Goal: Information Seeking & Learning: Understand process/instructions

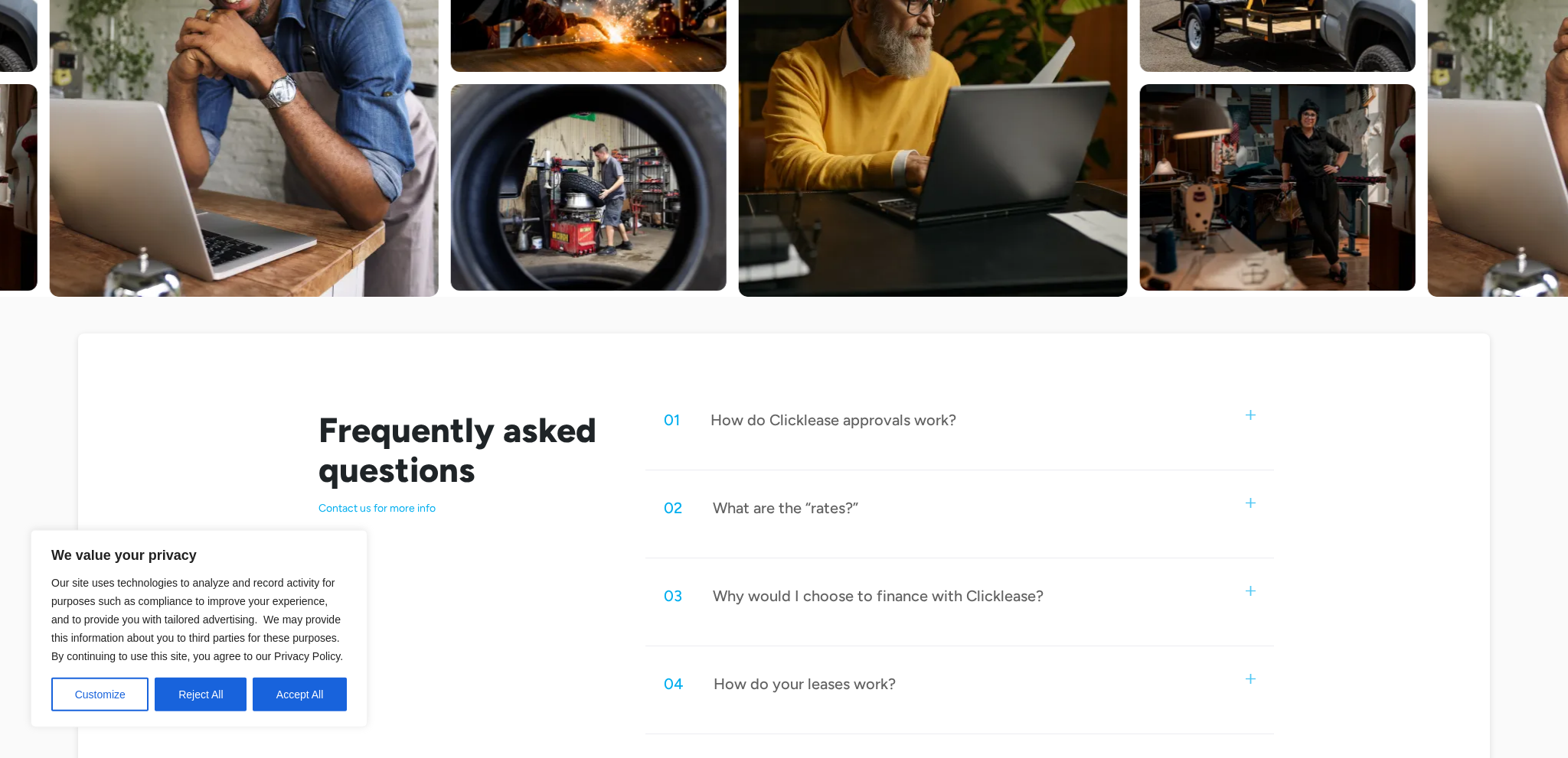
scroll to position [754, 0]
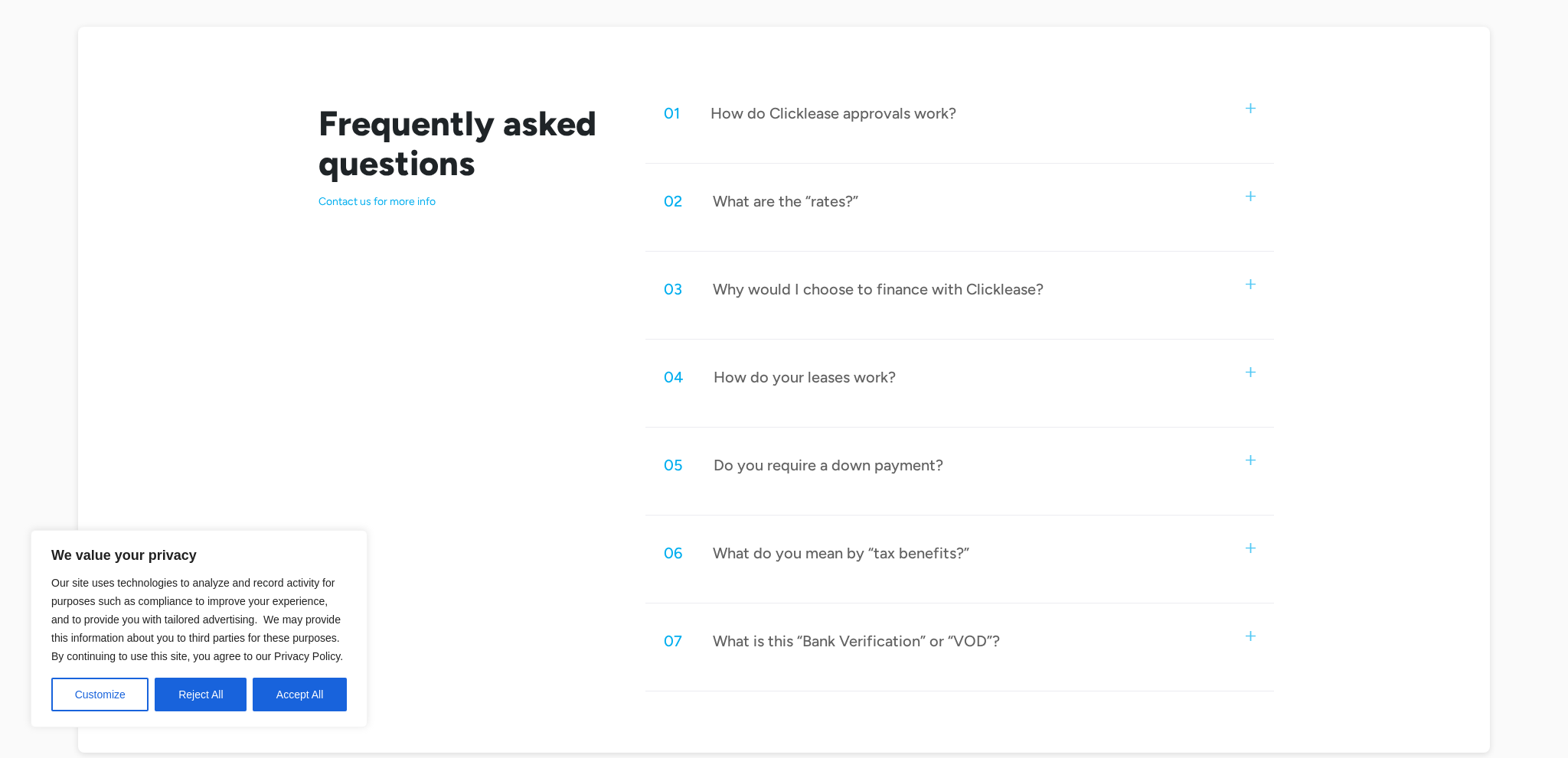
click at [1175, 188] on div "02 What are the “rates?”" at bounding box center [959, 200] width 628 height 50
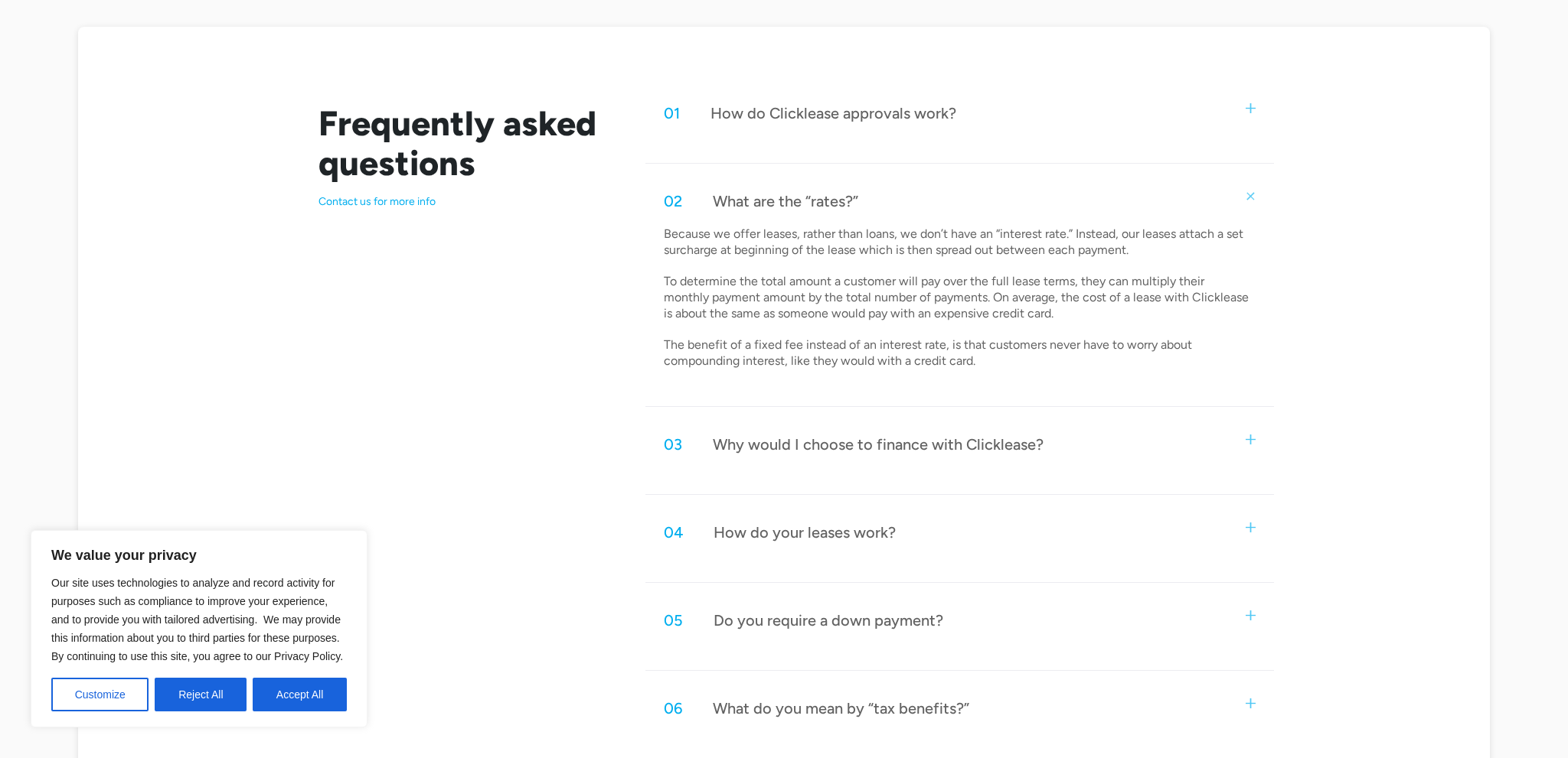
click at [1050, 444] on div "03 Why would I choose to finance with Clicklease?" at bounding box center [959, 445] width 628 height 50
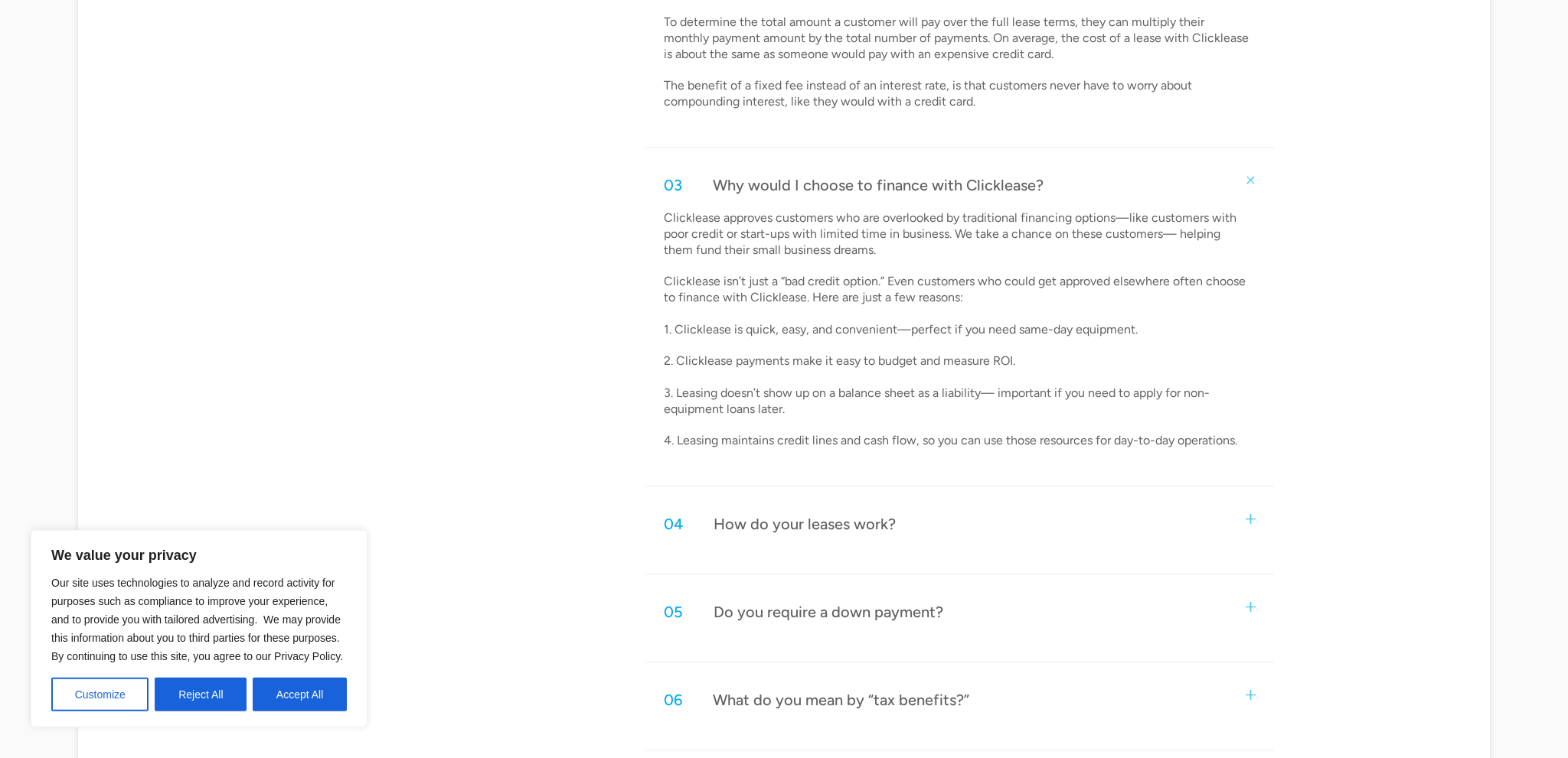
scroll to position [1131, 0]
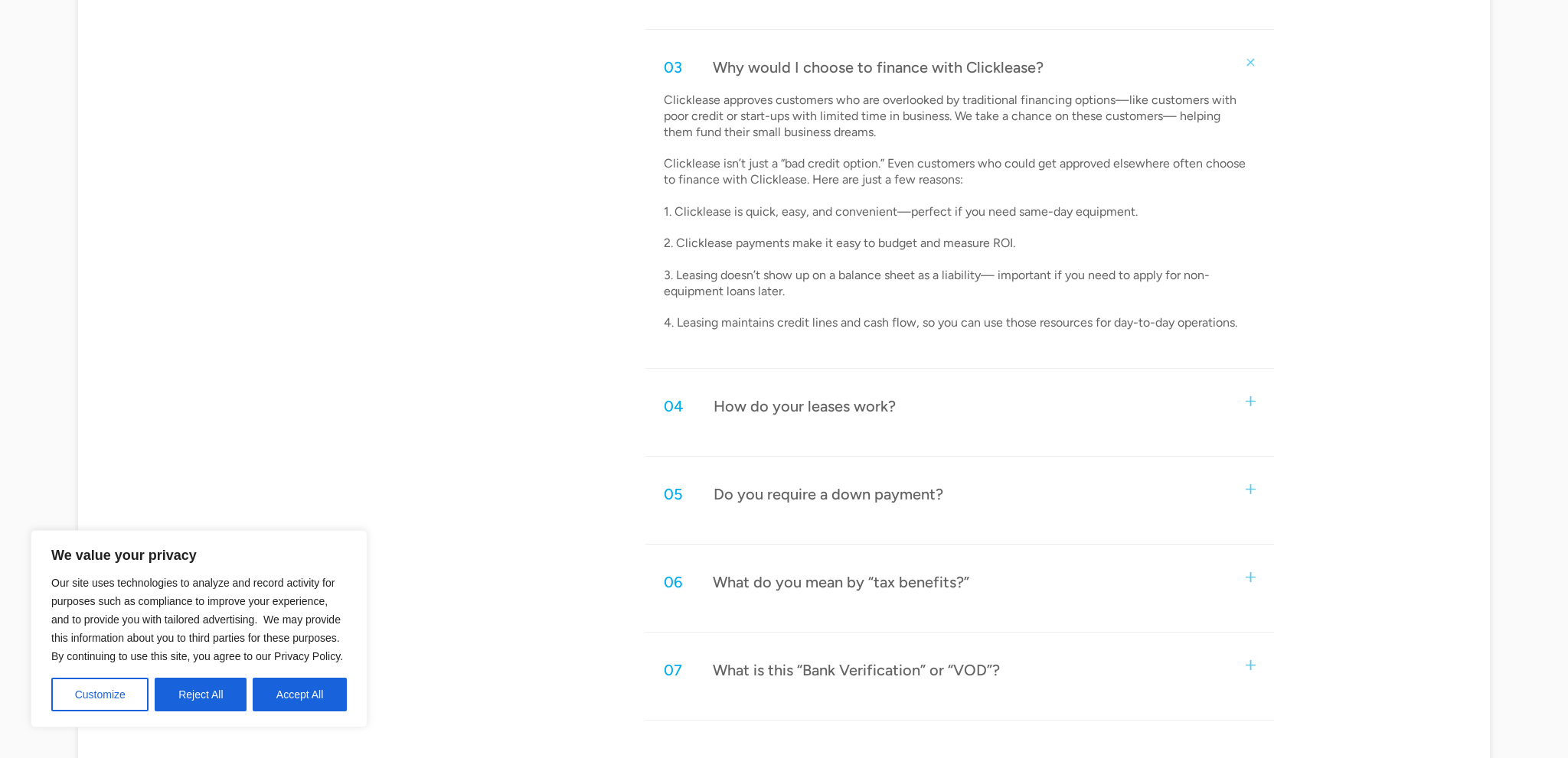
click at [1001, 394] on div "04 How do your leases work?" at bounding box center [959, 406] width 628 height 50
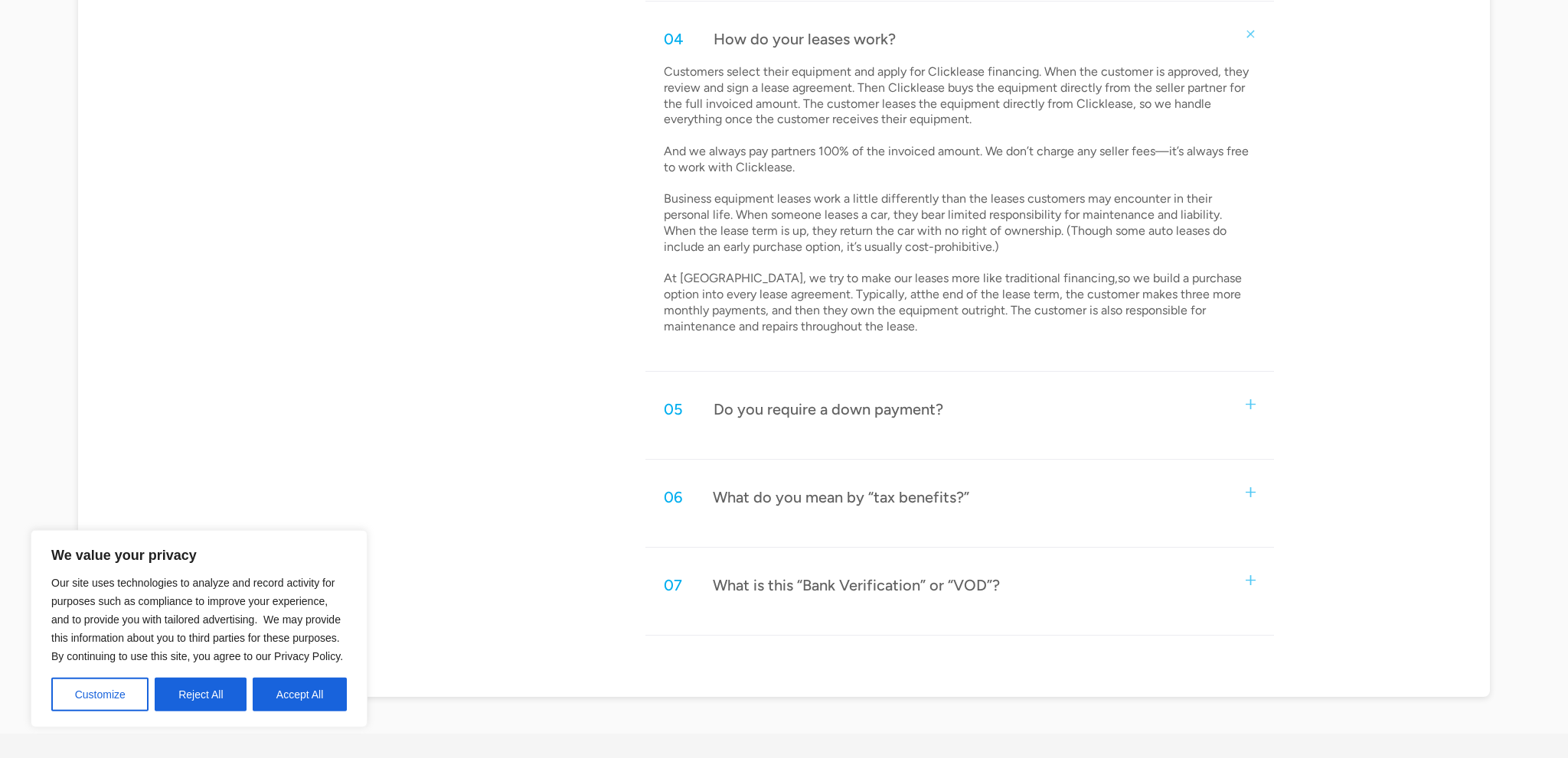
scroll to position [1508, 0]
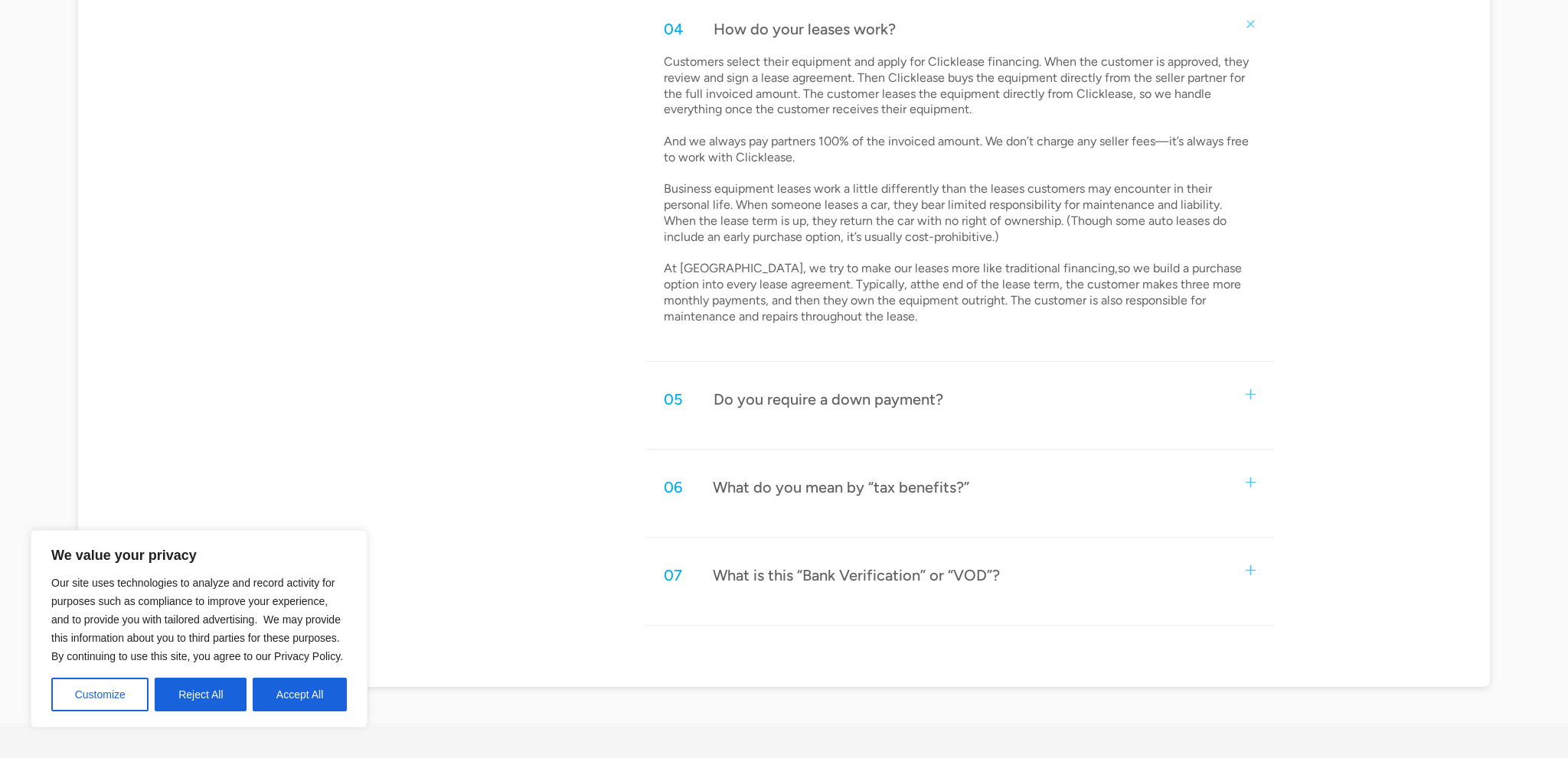
click at [1009, 388] on div "05 Do you require a down payment?" at bounding box center [959, 399] width 628 height 50
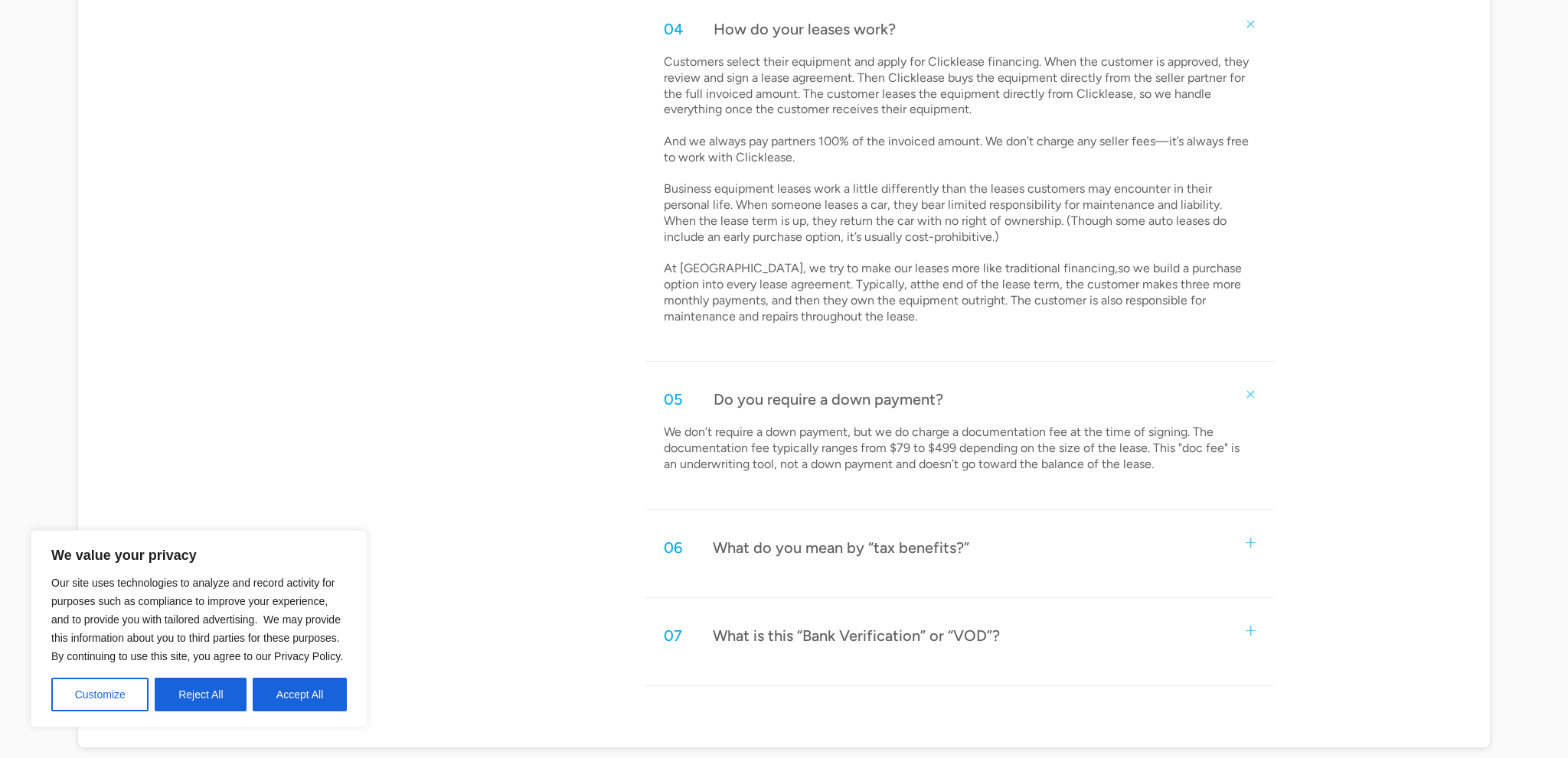
click at [1088, 559] on div "06 What do you mean by “tax benefits?”" at bounding box center [959, 547] width 628 height 50
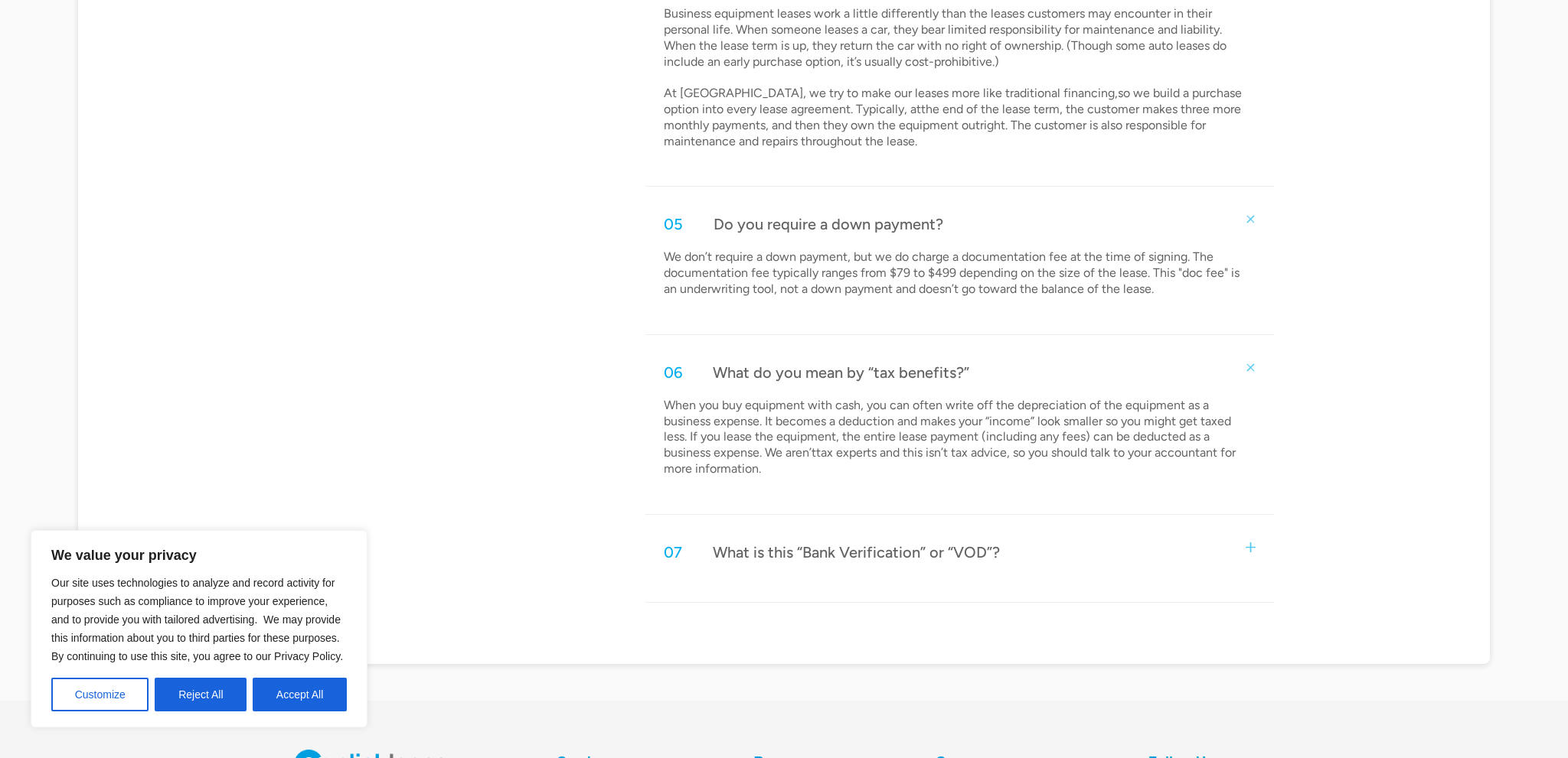
scroll to position [1547, 0]
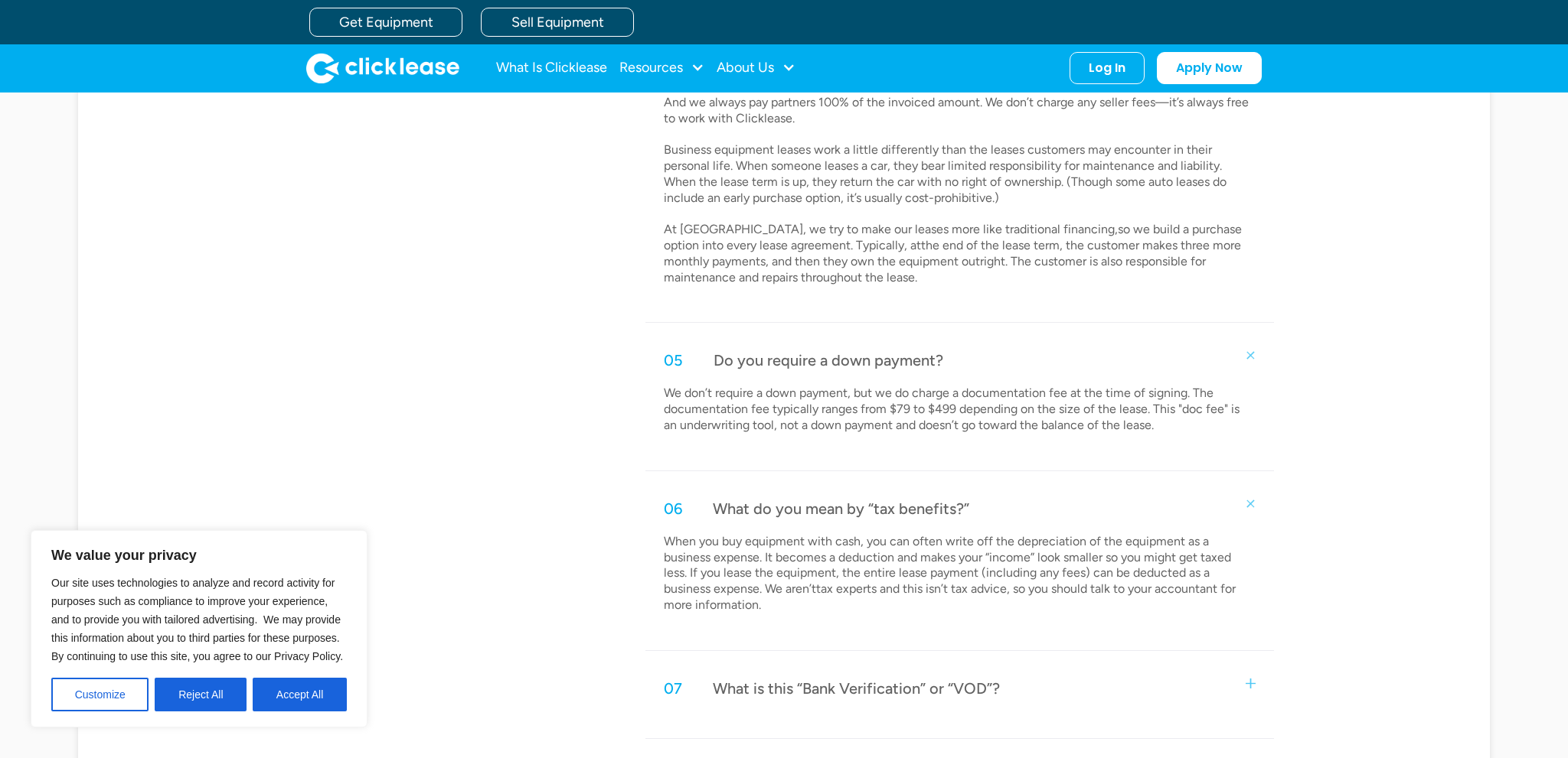
click at [1082, 679] on div "07 What is this “Bank Verification” or “VOD”?" at bounding box center [959, 689] width 628 height 50
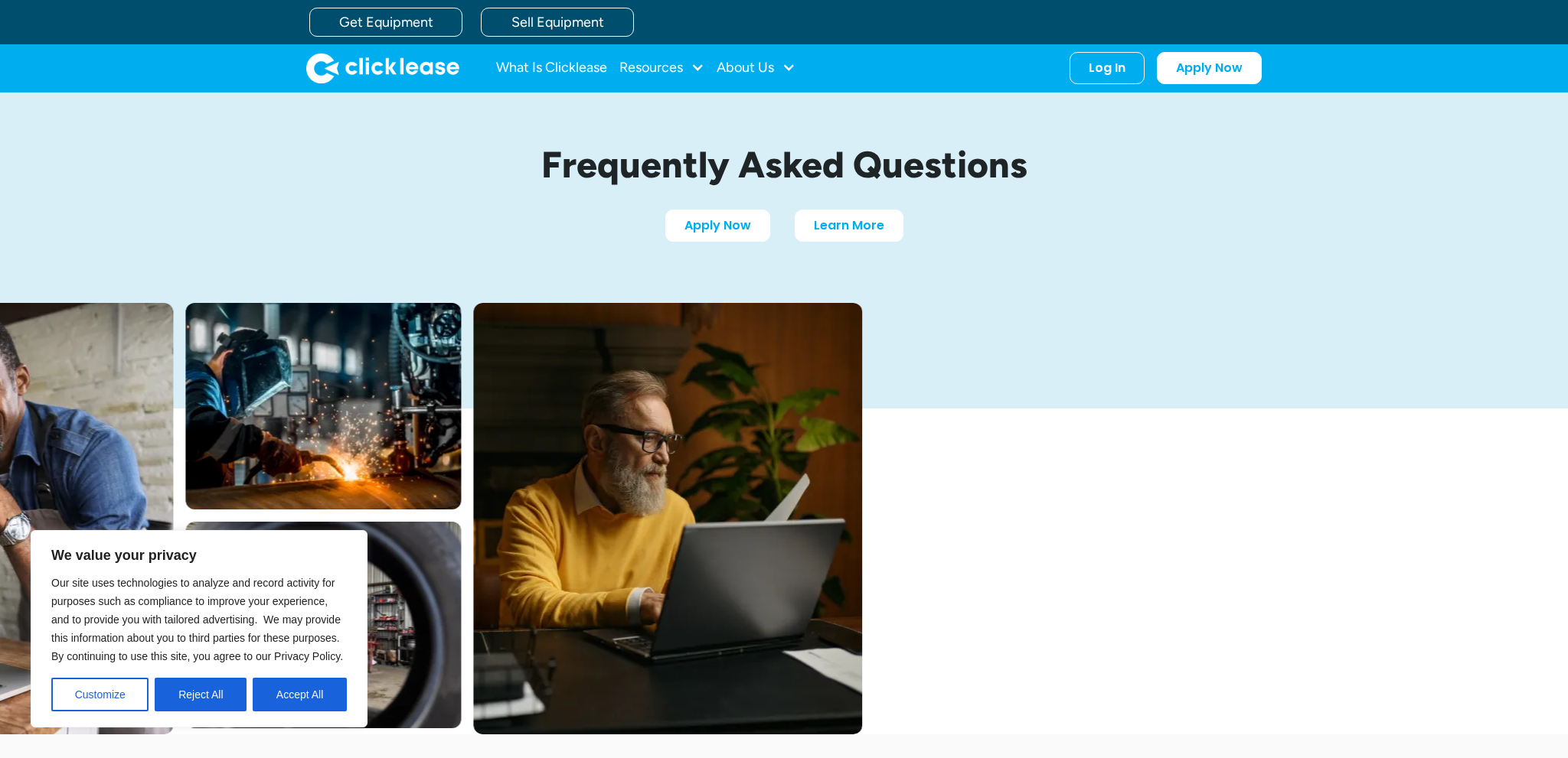
scroll to position [0, 0]
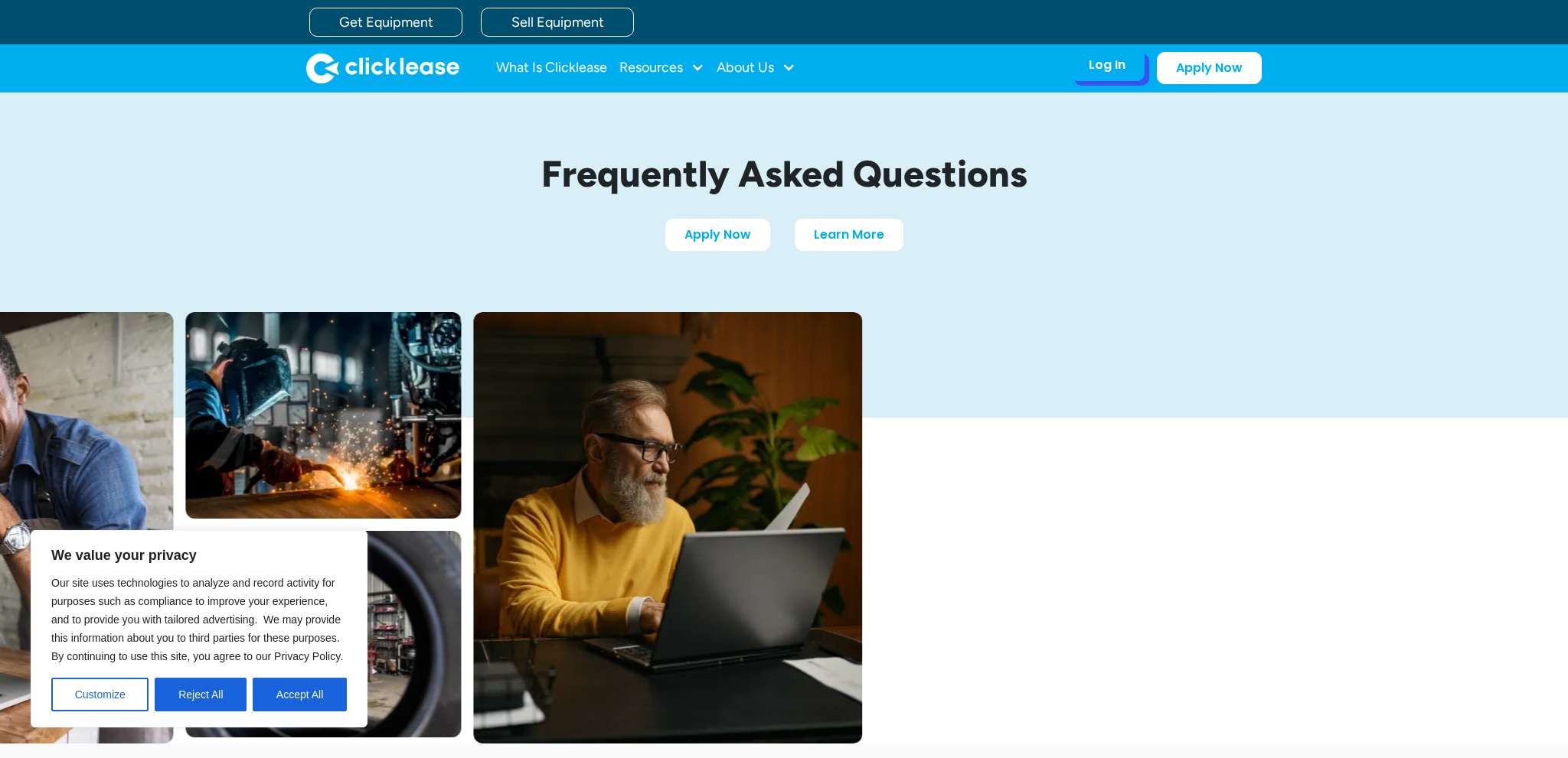
click at [1113, 67] on div "Log In" at bounding box center [1107, 65] width 37 height 15
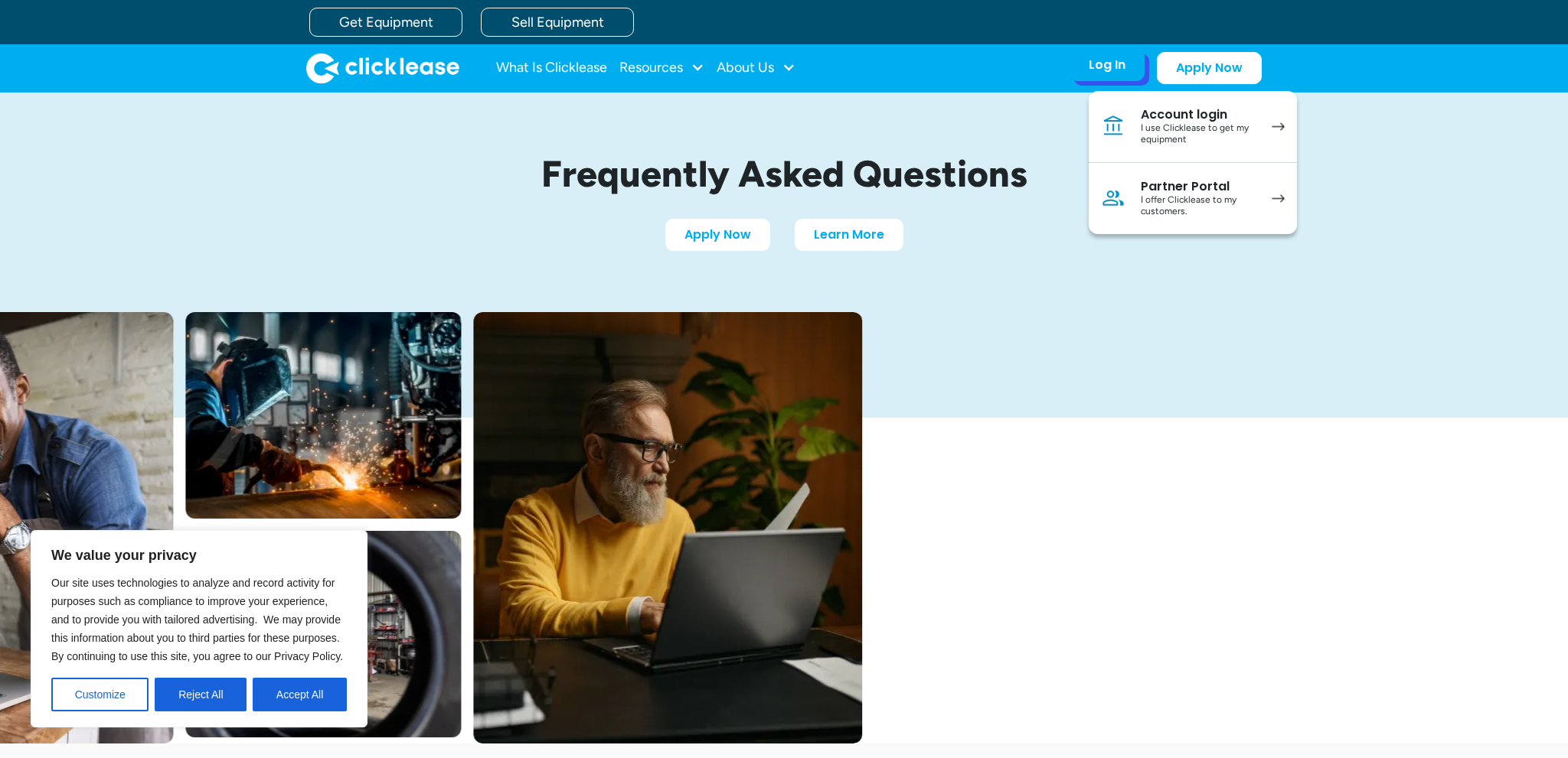
click at [1113, 70] on div "Log In" at bounding box center [1107, 65] width 37 height 15
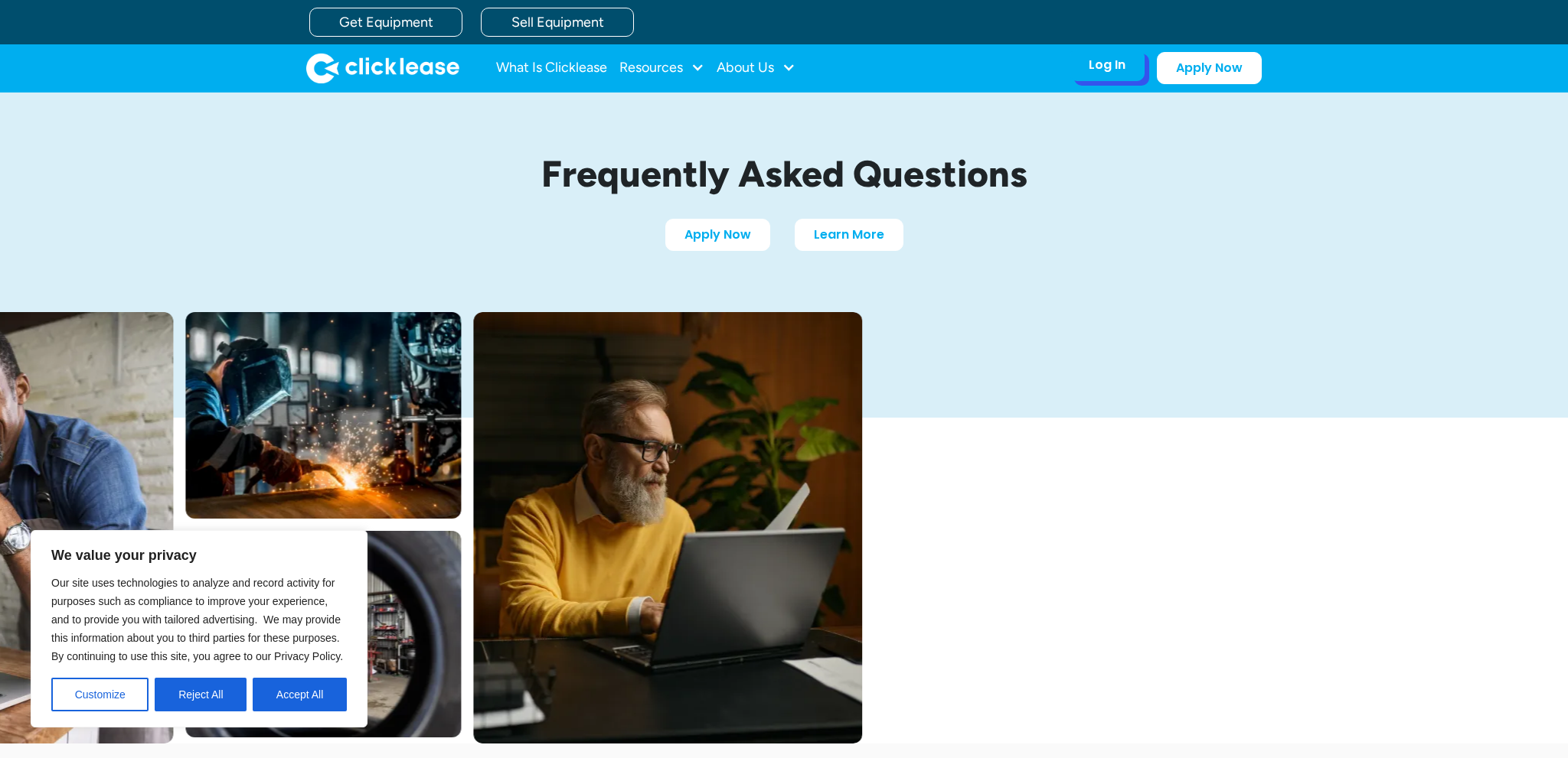
click at [1095, 68] on div "Log In" at bounding box center [1107, 65] width 37 height 15
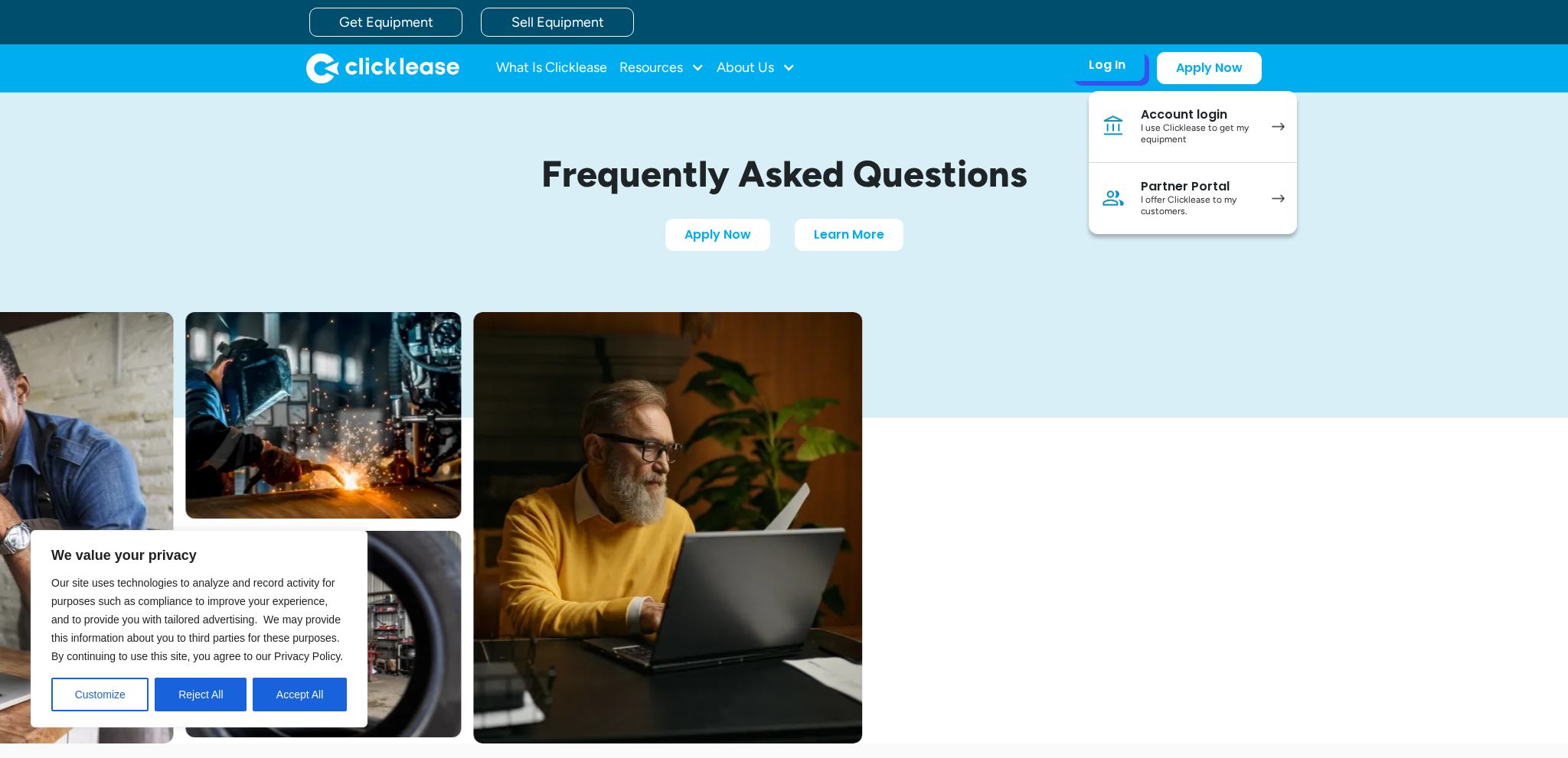
click at [1184, 120] on div "Account login" at bounding box center [1198, 115] width 116 height 15
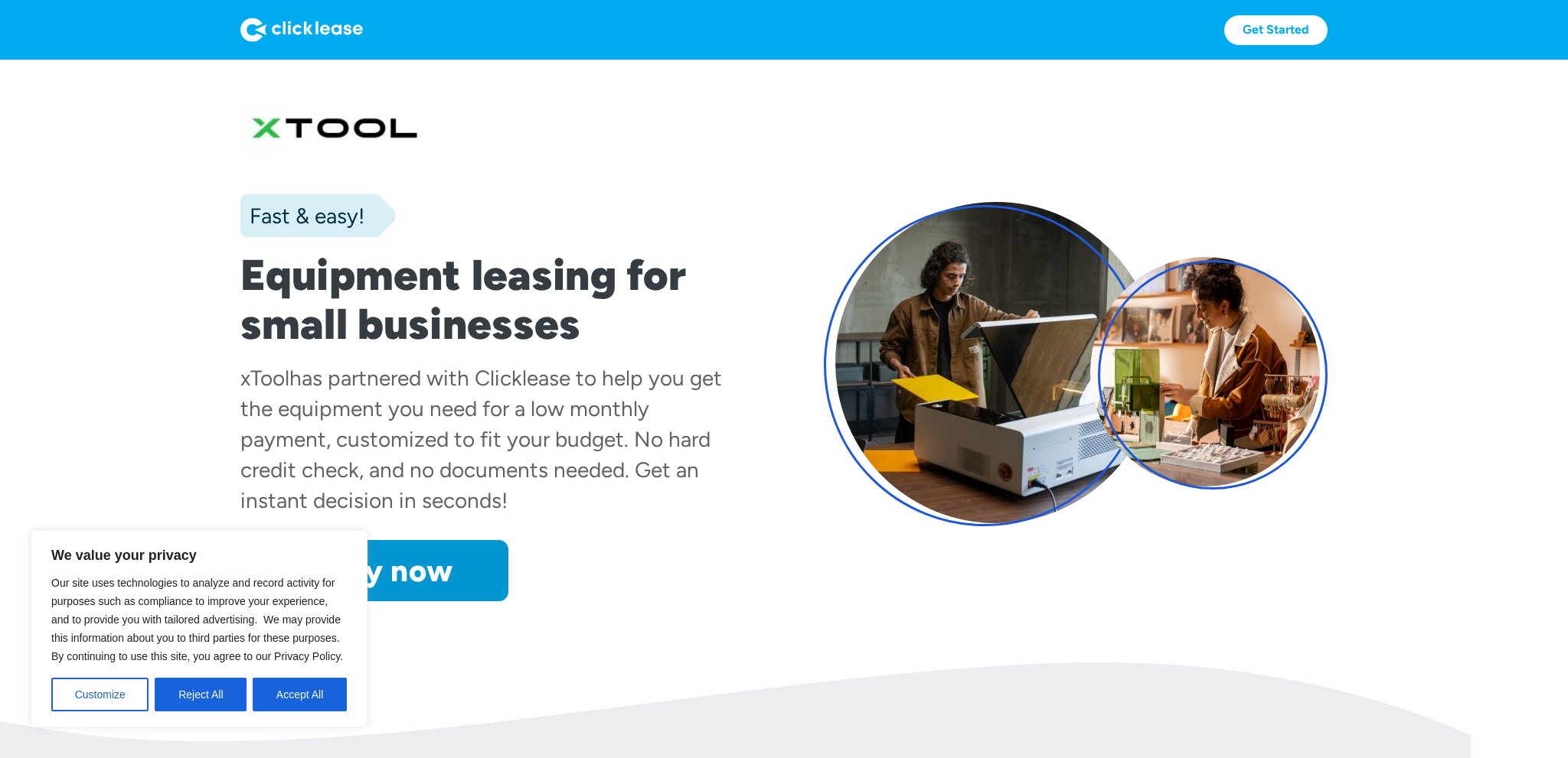
click at [291, 693] on button "Accept All" at bounding box center [299, 694] width 94 height 33
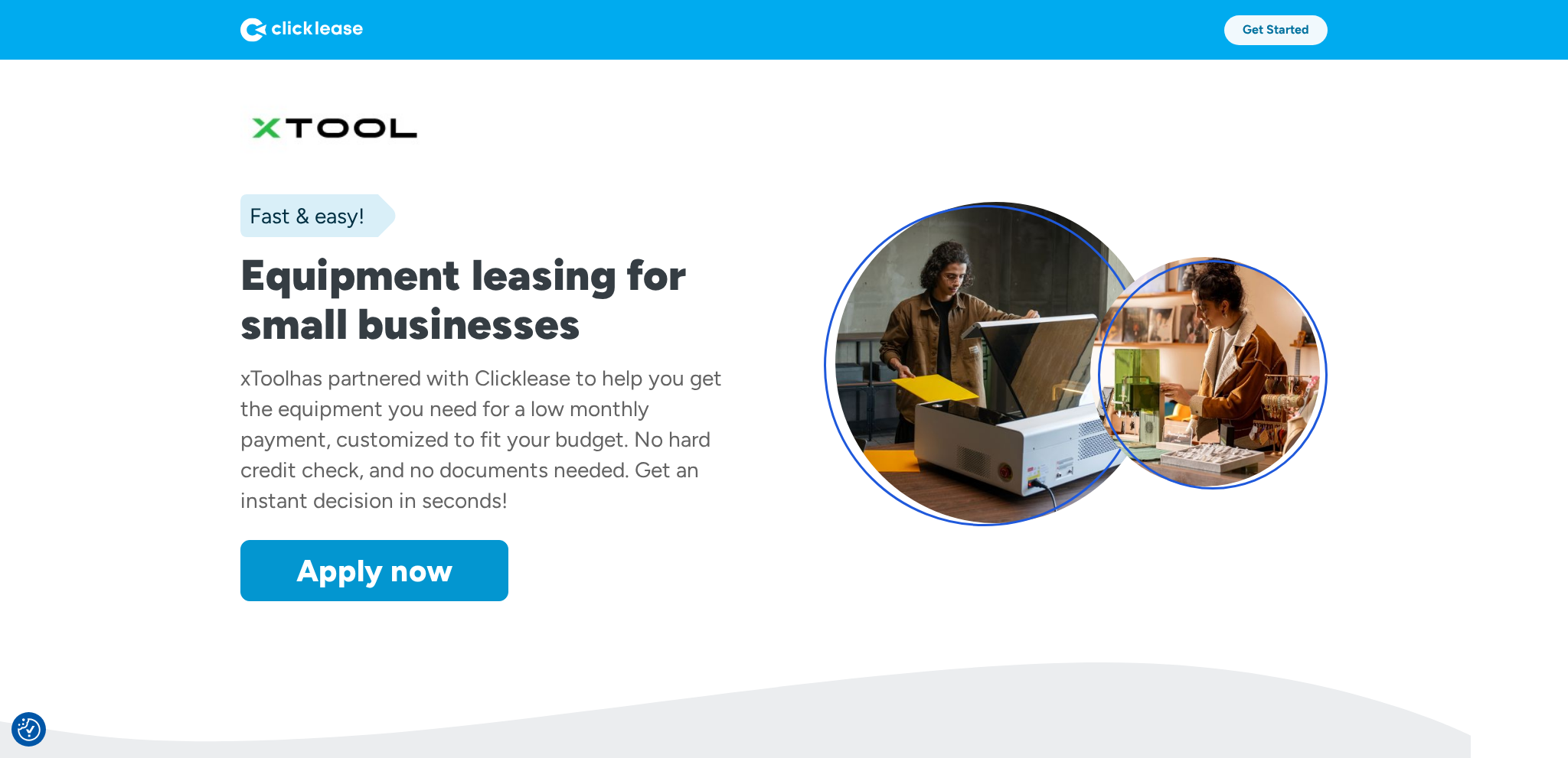
click at [1279, 37] on link "Get Started" at bounding box center [1275, 29] width 104 height 29
